Goal: Find specific page/section: Find specific page/section

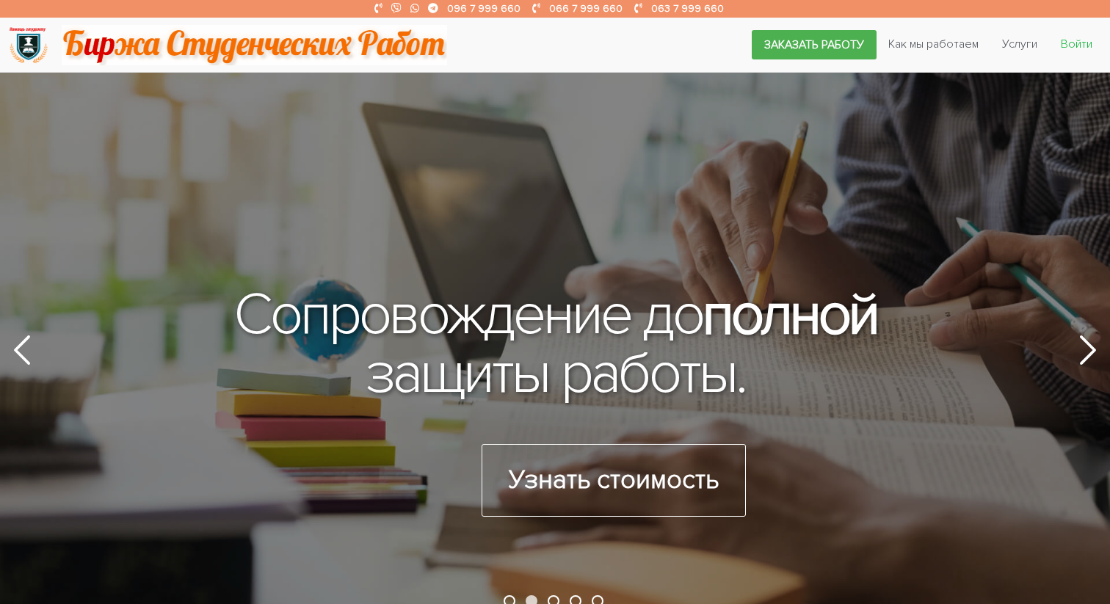
click at [1072, 49] on link "Войти" at bounding box center [1076, 44] width 55 height 28
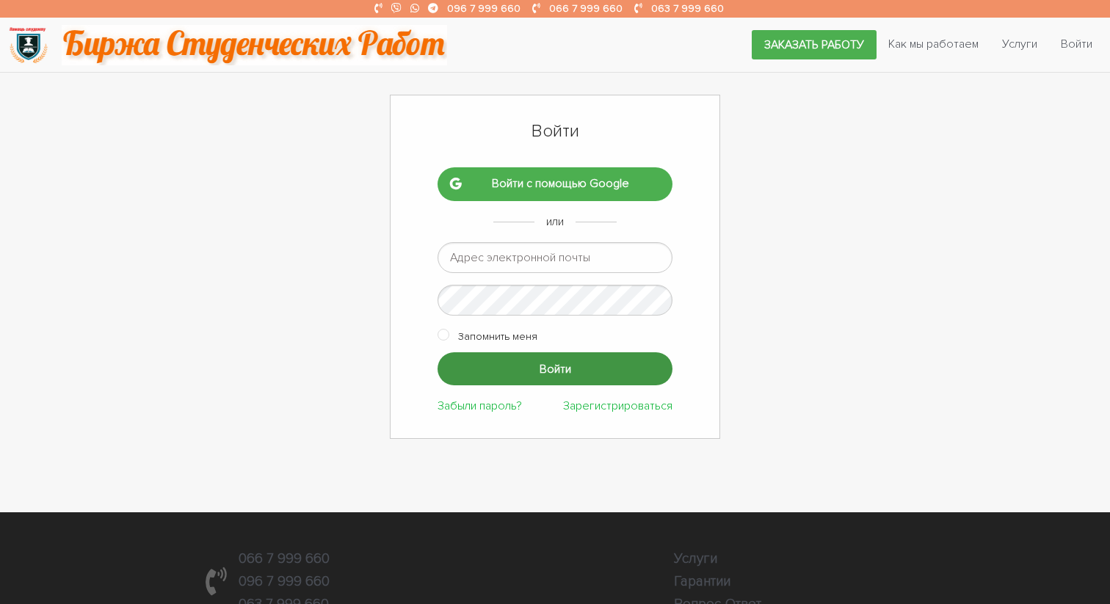
type input "peretyatkoyulia@i.ua"
click at [627, 376] on input "Войти" at bounding box center [554, 368] width 235 height 33
